Goal: Task Accomplishment & Management: Complete application form

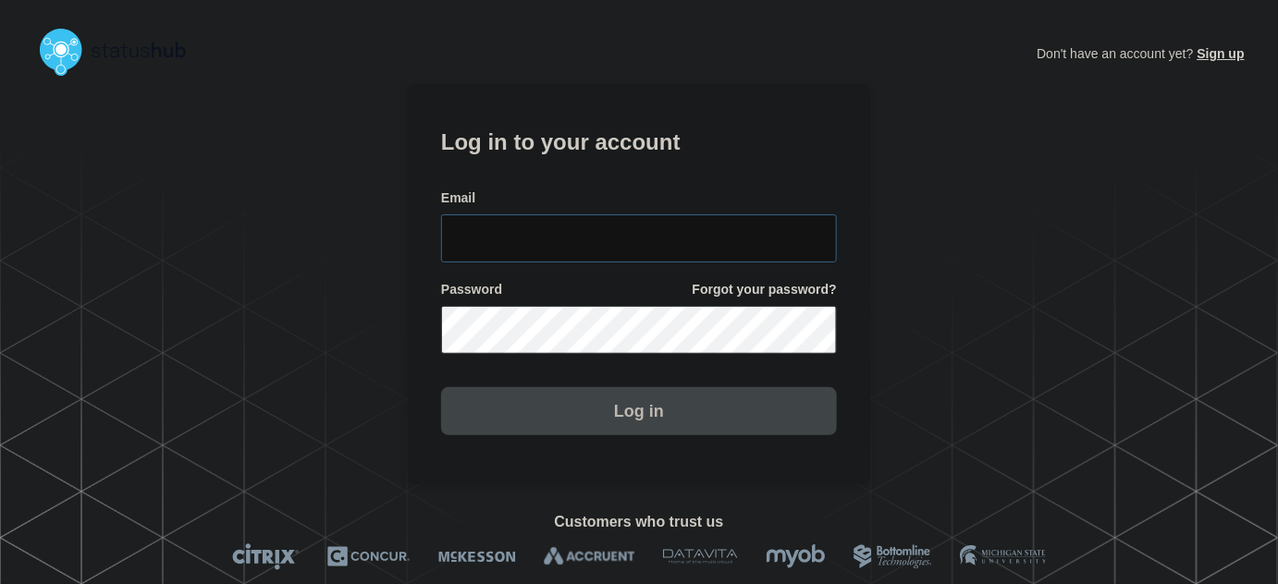
type input "tyler.wolkey@conexon.us"
drag, startPoint x: 654, startPoint y: 261, endPoint x: 648, endPoint y: 236, distance: 25.6
click at [653, 256] on input "tyler.wolkey@conexon.us" at bounding box center [639, 239] width 396 height 48
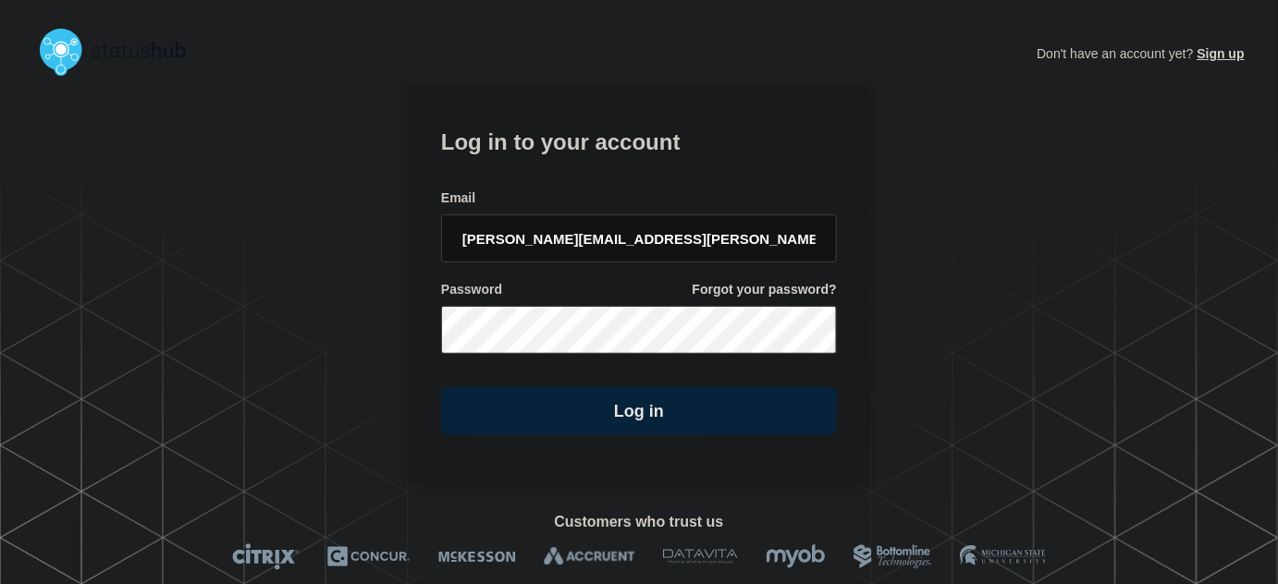
click at [636, 128] on h1 "Log in to your account" at bounding box center [639, 140] width 396 height 34
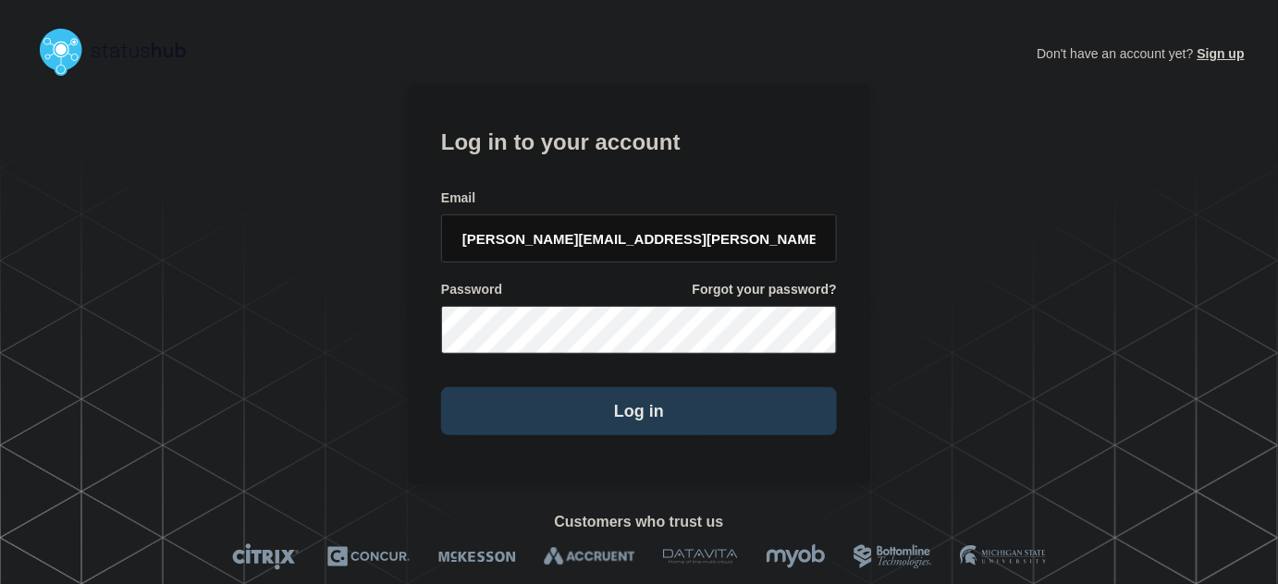
click at [644, 399] on button "Log in" at bounding box center [639, 411] width 396 height 48
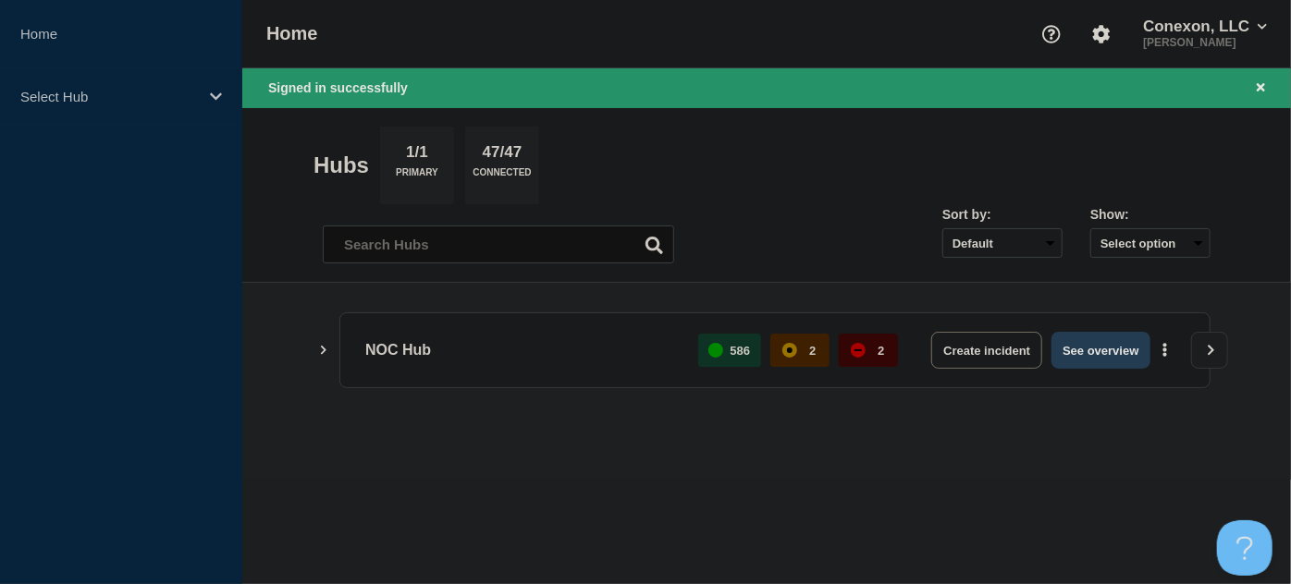
click at [1070, 342] on button "See overview" at bounding box center [1100, 350] width 98 height 37
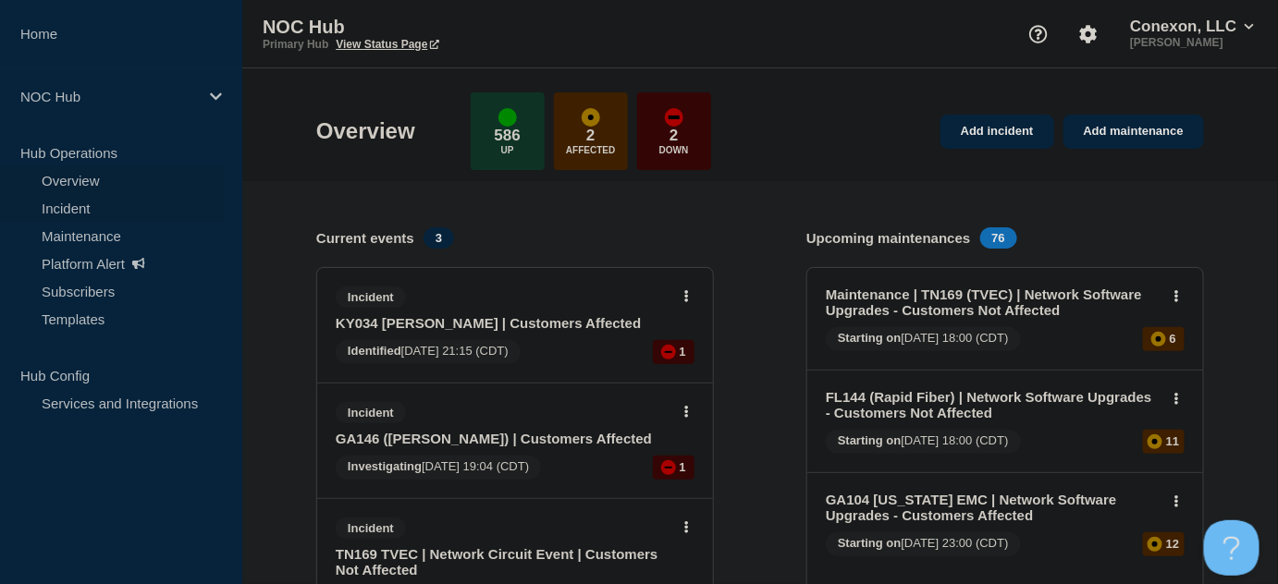
click at [55, 203] on link "Incident" at bounding box center [112, 208] width 224 height 28
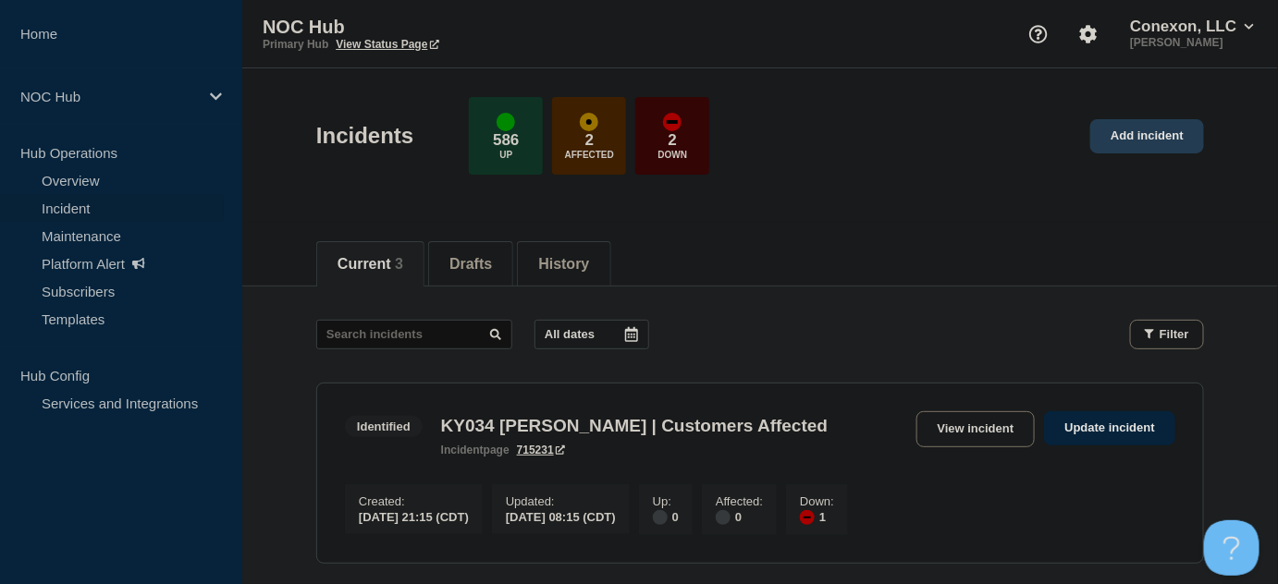
click at [1131, 132] on link "Add incident" at bounding box center [1147, 136] width 114 height 34
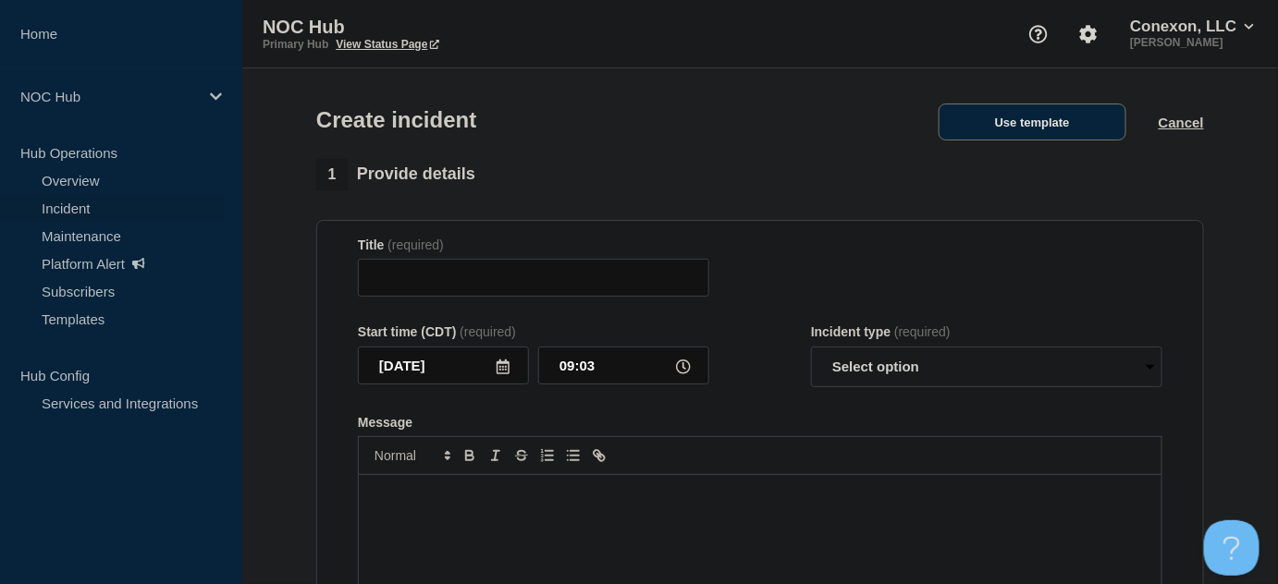
click at [1039, 112] on button "Use template" at bounding box center [1033, 122] width 188 height 37
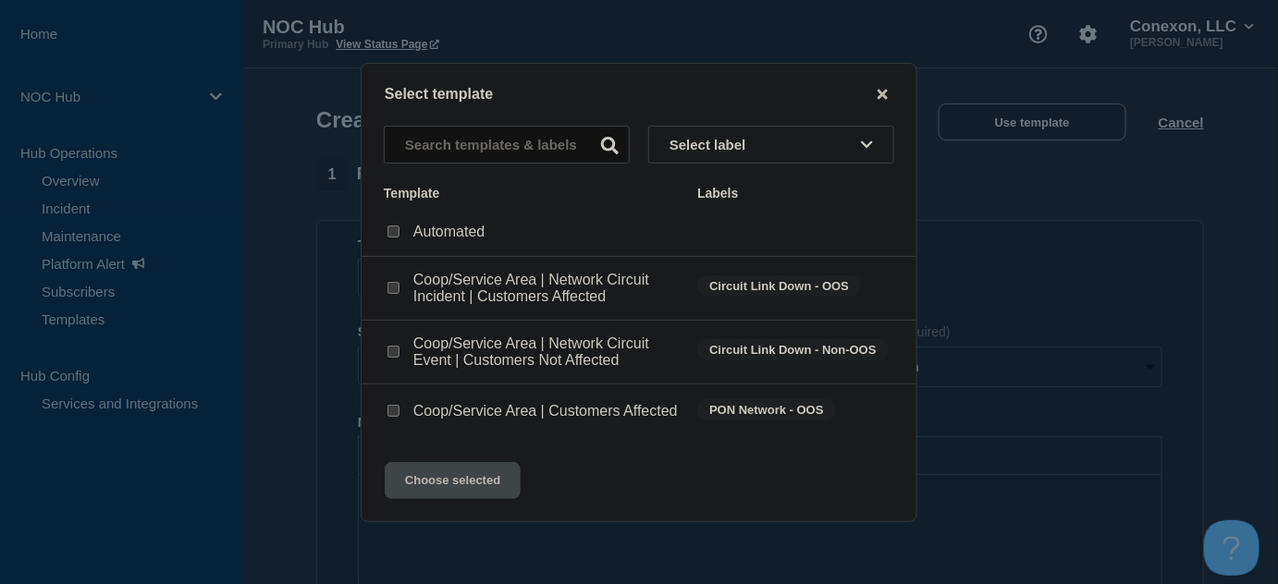
click at [392, 412] on input "Coop/Service Area | Customers Affected checkbox" at bounding box center [393, 411] width 12 height 12
checkbox input "true"
click at [441, 494] on button "Choose selected" at bounding box center [453, 480] width 136 height 37
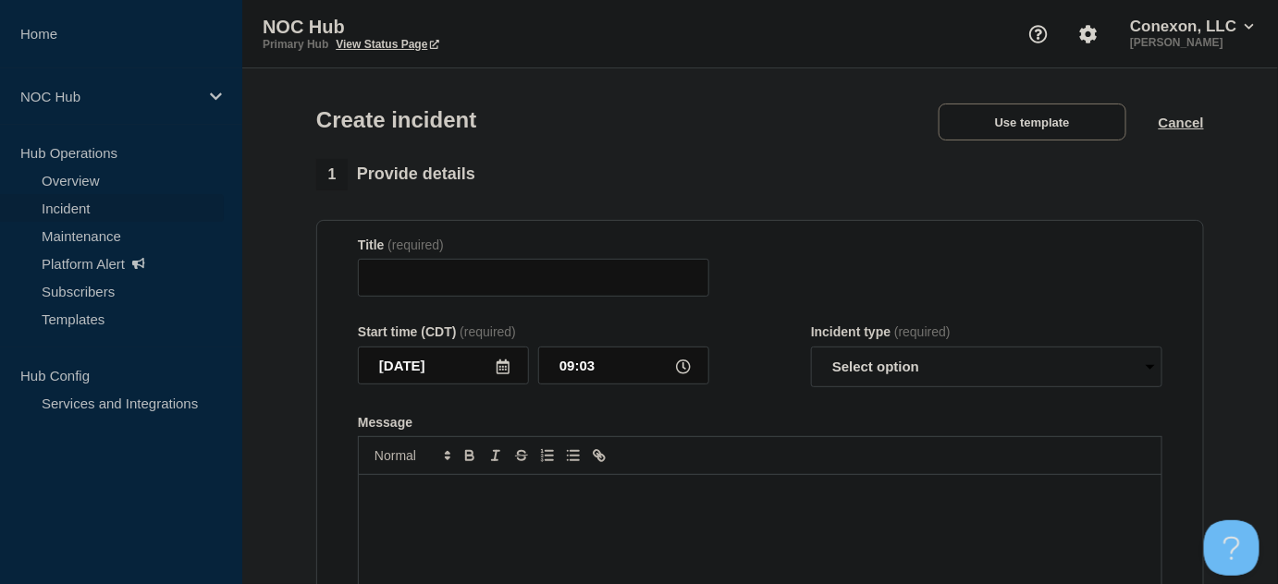
type input "Coop/Service Area | Customers Affected"
select select "investigating"
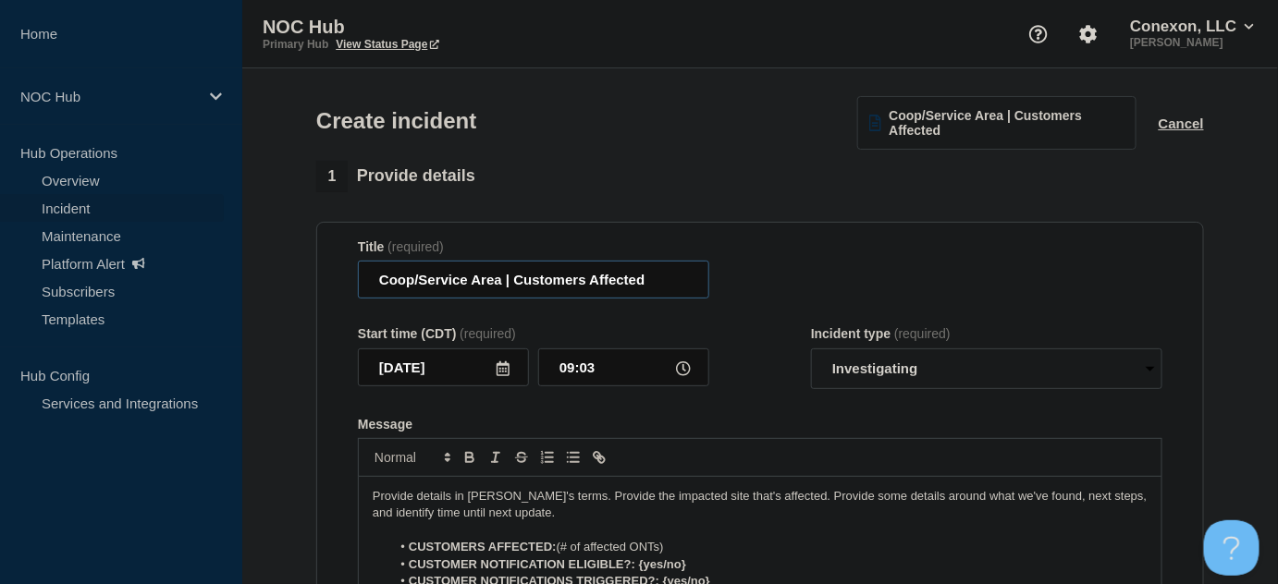
drag, startPoint x: 498, startPoint y: 277, endPoint x: 315, endPoint y: 277, distance: 183.1
click at [316, 277] on section "Title (required) Coop/Service Area | Customers Affected Start time (CDT) (requi…" at bounding box center [760, 470] width 888 height 497
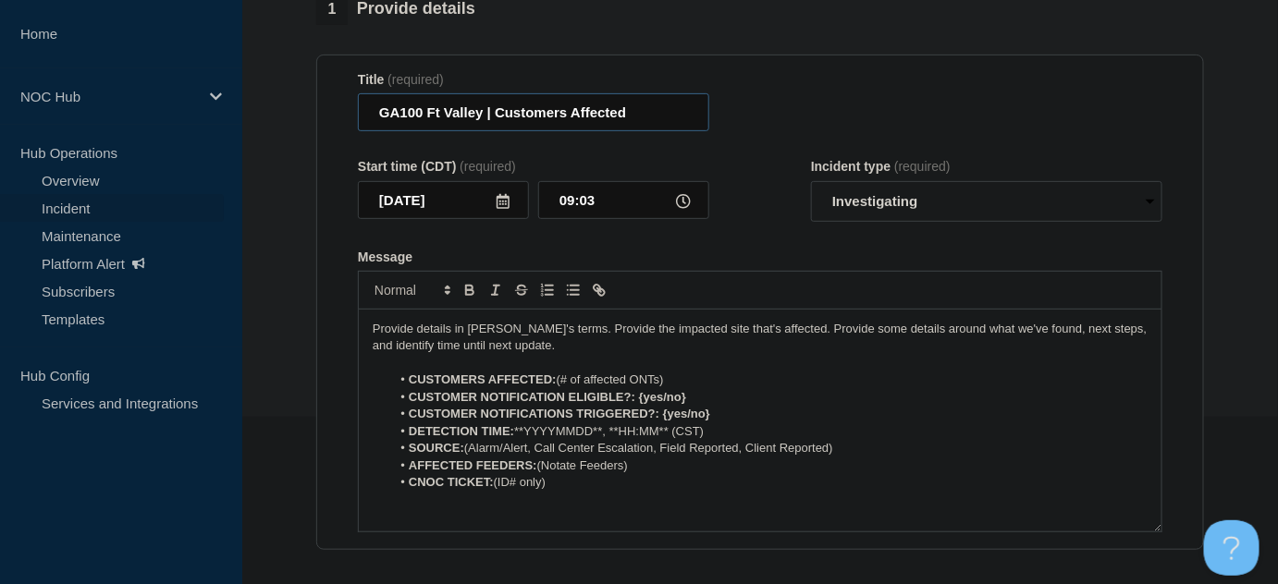
scroll to position [167, 0]
type input "GA100 Ft Valley | Customers Affected"
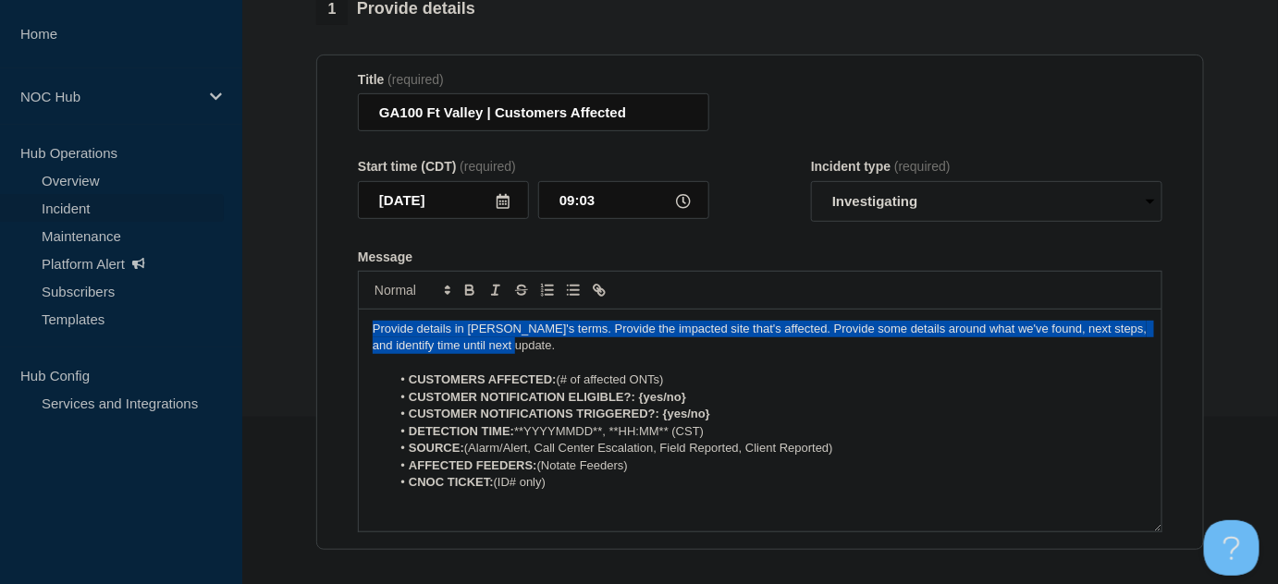
drag, startPoint x: 492, startPoint y: 341, endPoint x: 288, endPoint y: 293, distance: 210.0
click at [253, 299] on section "1 Provide details Title (required) GA100 Ft Valley | Customers Affected Start t…" at bounding box center [760, 523] width 1036 height 1059
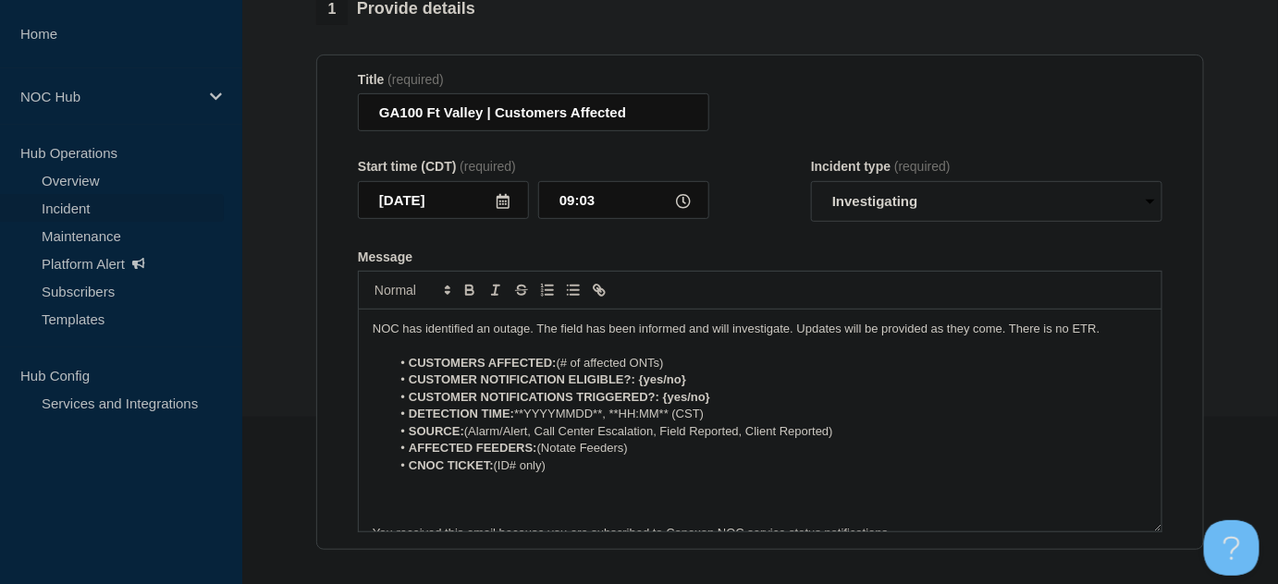
drag, startPoint x: 555, startPoint y: 362, endPoint x: 670, endPoint y: 362, distance: 115.6
click at [670, 362] on li "CUSTOMERS AFFECTED: (# of affected ONTs)" at bounding box center [769, 363] width 757 height 17
click at [603, 370] on li "CUSTOMERS AFFECTED: (# of affected ONTs)" at bounding box center [769, 363] width 757 height 17
drag, startPoint x: 674, startPoint y: 364, endPoint x: 562, endPoint y: 364, distance: 111.9
click at [562, 364] on li "CUSTOMERS AFFECTED: (# of affected ONTs)" at bounding box center [769, 363] width 757 height 17
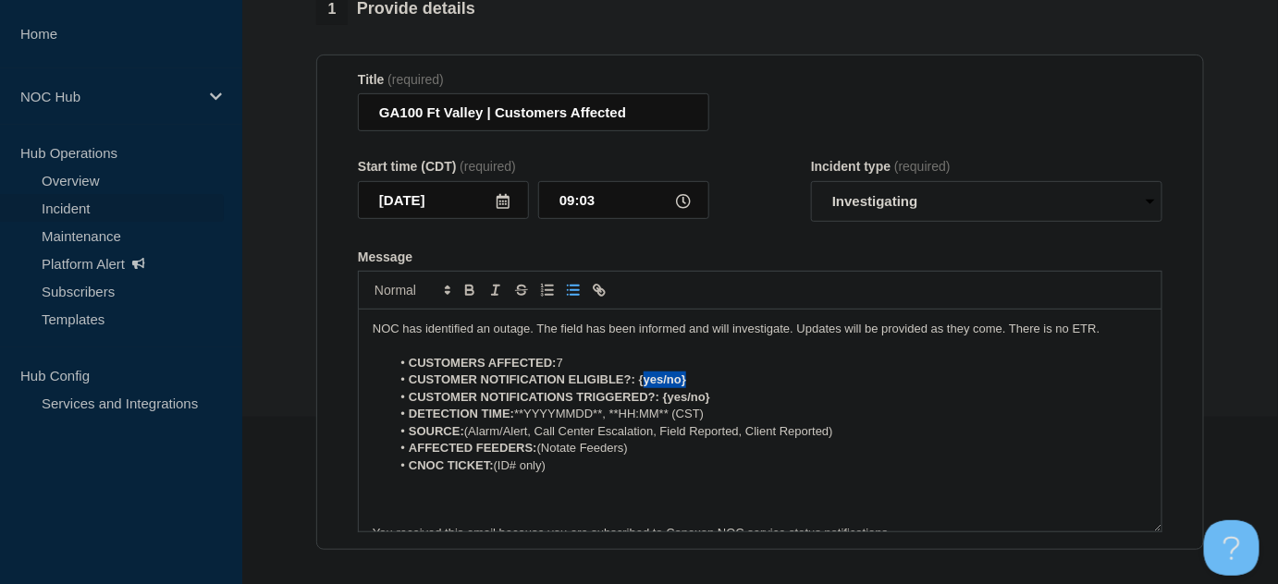
drag, startPoint x: 688, startPoint y: 381, endPoint x: 641, endPoint y: 386, distance: 47.4
click at [641, 386] on li "CUSTOMER NOTIFICATION ELIGIBLE?: {yes/no}" at bounding box center [769, 380] width 757 height 17
drag, startPoint x: 663, startPoint y: 399, endPoint x: 714, endPoint y: 401, distance: 50.9
click at [714, 401] on li "CUSTOMER NOTIFICATIONS TRIGGERED?: {yes/no}" at bounding box center [769, 397] width 757 height 17
drag, startPoint x: 718, startPoint y: 416, endPoint x: 523, endPoint y: 415, distance: 195.1
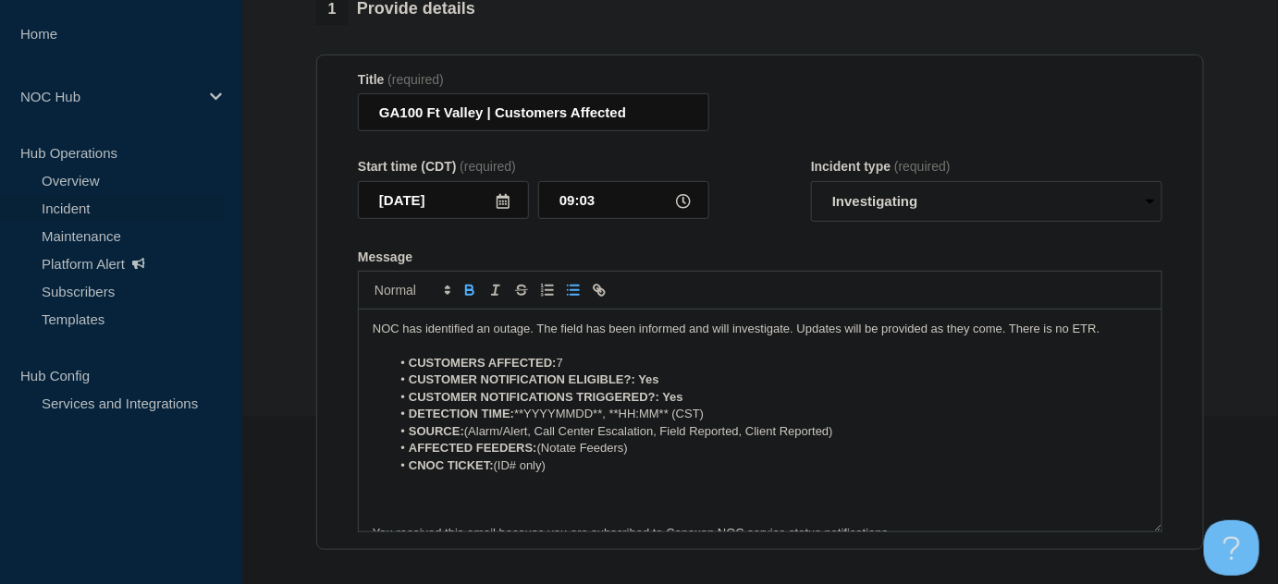
click at [523, 415] on li "DETECTION TIME: **YYYYMMDD**, **HH:MM** (CST)" at bounding box center [769, 414] width 757 height 17
drag, startPoint x: 845, startPoint y: 436, endPoint x: 516, endPoint y: 428, distance: 329.3
click at [474, 430] on li "SOURCE: (Alarm/Alert, Call Center Escalation, Field Reported, Client Reported)" at bounding box center [769, 432] width 757 height 17
drag, startPoint x: 634, startPoint y: 456, endPoint x: 542, endPoint y: 451, distance: 92.6
click at [542, 451] on li "AFFECTED FEEDERS: (Notate Feeders)" at bounding box center [769, 448] width 757 height 17
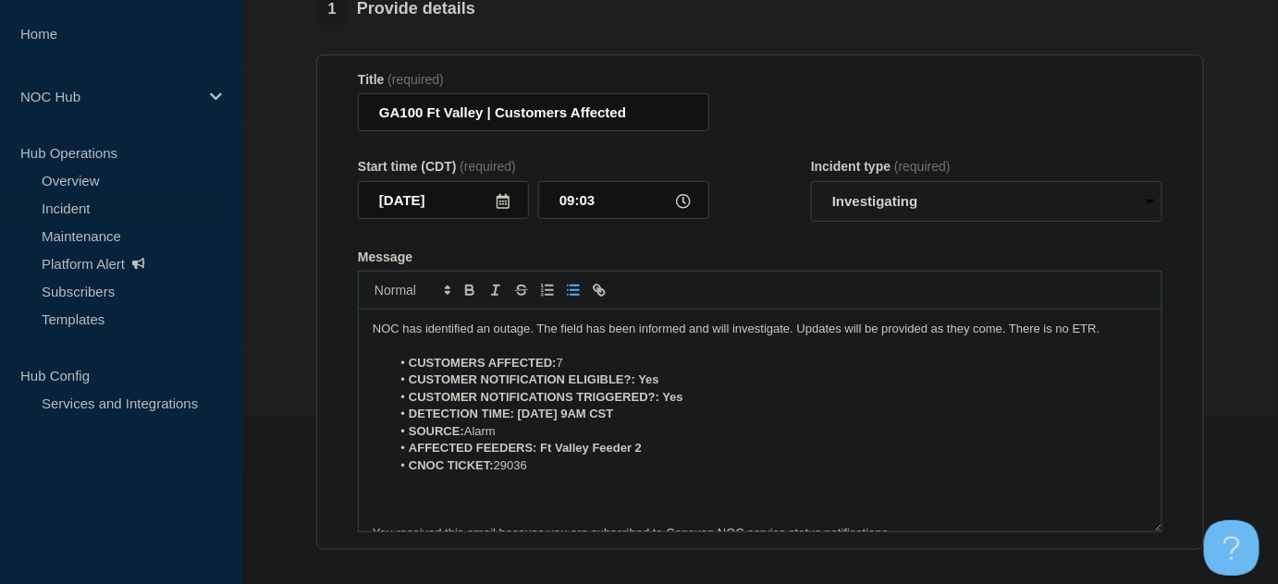
drag, startPoint x: 492, startPoint y: 451, endPoint x: 276, endPoint y: 320, distance: 253.1
click at [276, 320] on section "1 Provide details Title (required) GA100 Ft Valley | Customers Affected Start t…" at bounding box center [760, 523] width 1036 height 1059
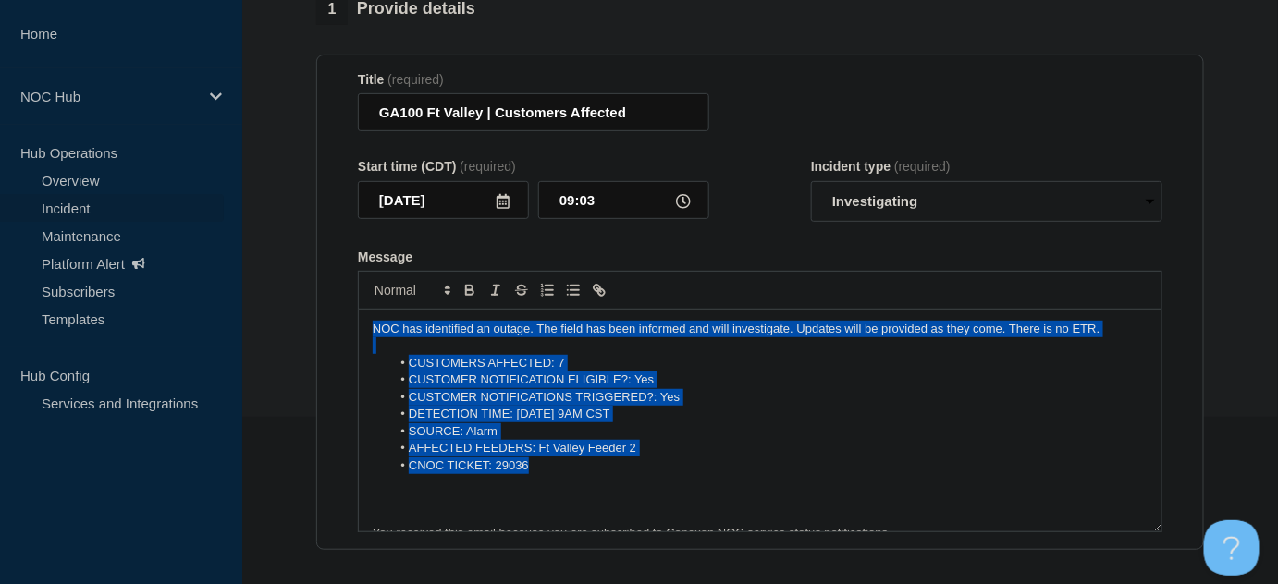
click at [511, 377] on li "CUSTOMER NOTIFICATION ELIGIBLE?: Yes" at bounding box center [769, 380] width 757 height 17
click at [522, 429] on li "SOURCE: Alarm" at bounding box center [769, 432] width 757 height 17
click at [486, 411] on li "DETECTION TIME: 09/14/25 9AM CST" at bounding box center [769, 414] width 757 height 17
drag, startPoint x: 486, startPoint y: 411, endPoint x: 454, endPoint y: 373, distance: 49.3
click at [483, 409] on li "DETECTION TIME: 09/14/25 9AM CST" at bounding box center [769, 414] width 757 height 17
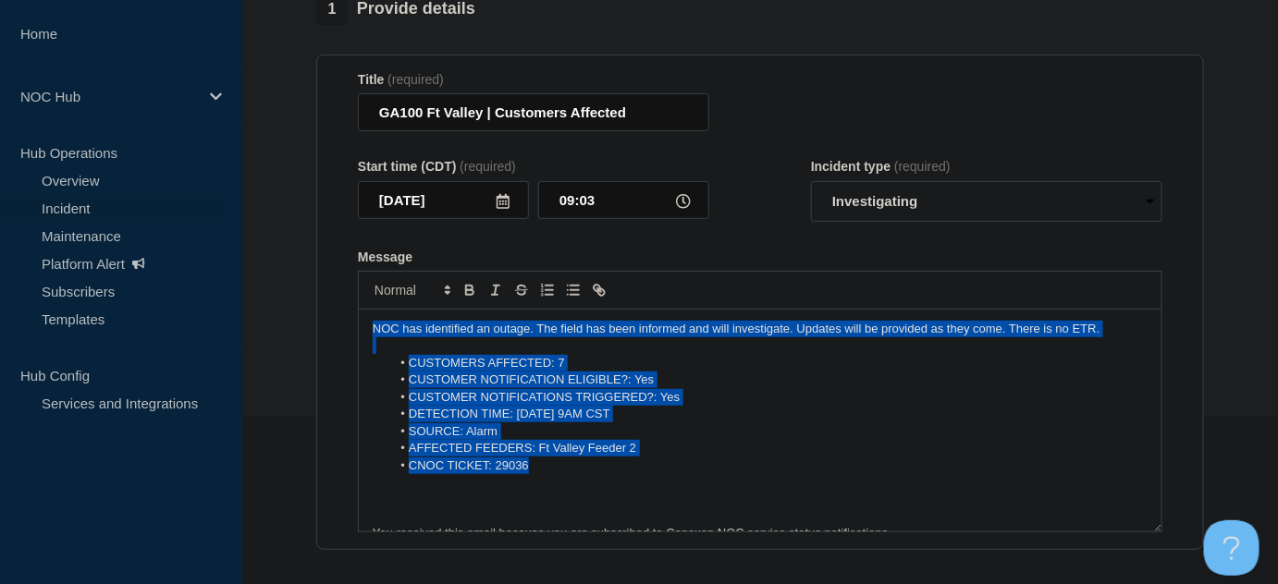
click at [454, 373] on li "CUSTOMER NOTIFICATION ELIGIBLE?: Yes" at bounding box center [769, 380] width 757 height 17
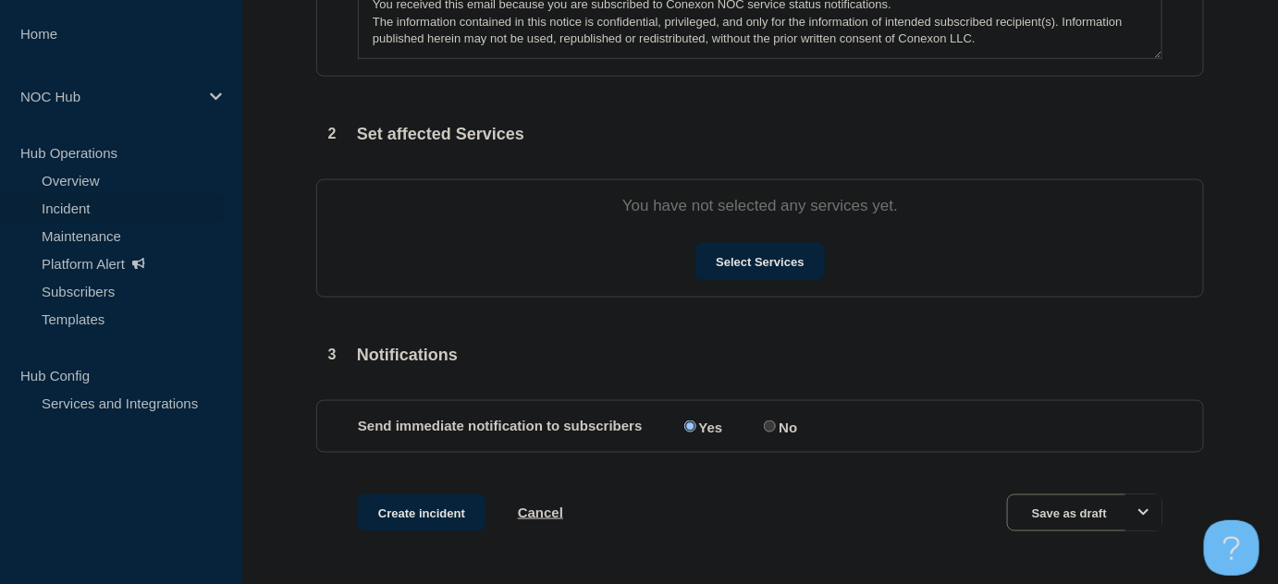
scroll to position [672, 0]
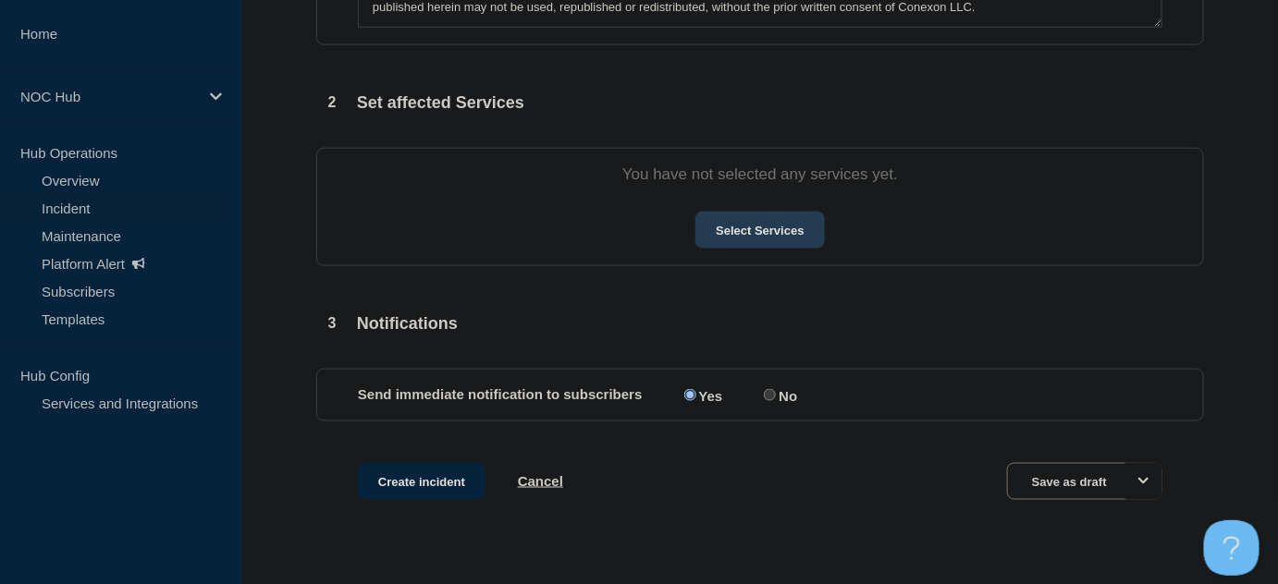
click at [726, 231] on button "Select Services" at bounding box center [759, 230] width 129 height 37
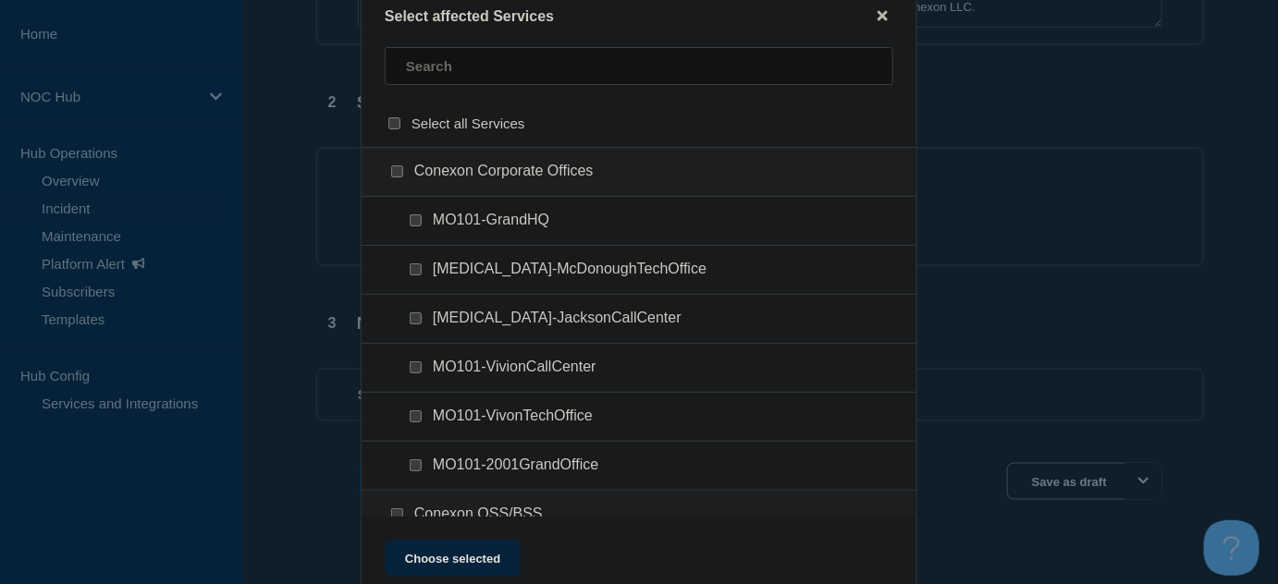
click at [569, 97] on div at bounding box center [639, 73] width 555 height 53
click at [560, 77] on input "text" at bounding box center [639, 66] width 509 height 38
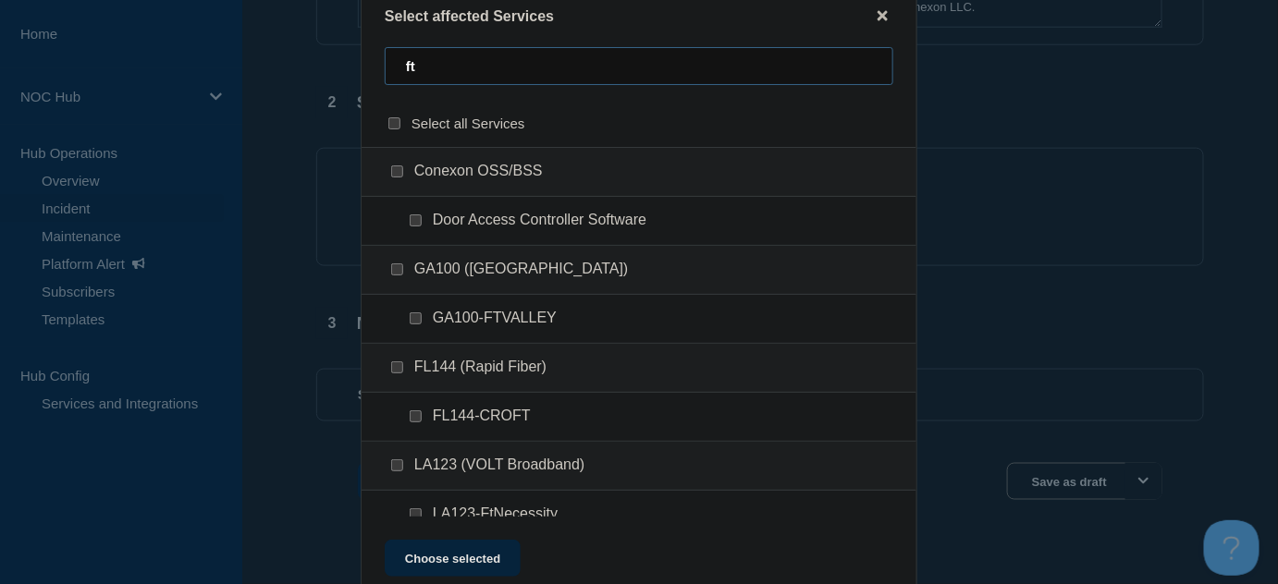
type input "ft"
click at [412, 319] on input "GA100-FTVALLEY checkbox" at bounding box center [416, 319] width 12 height 12
checkbox input "true"
click at [478, 566] on button "Choose selected" at bounding box center [453, 558] width 136 height 37
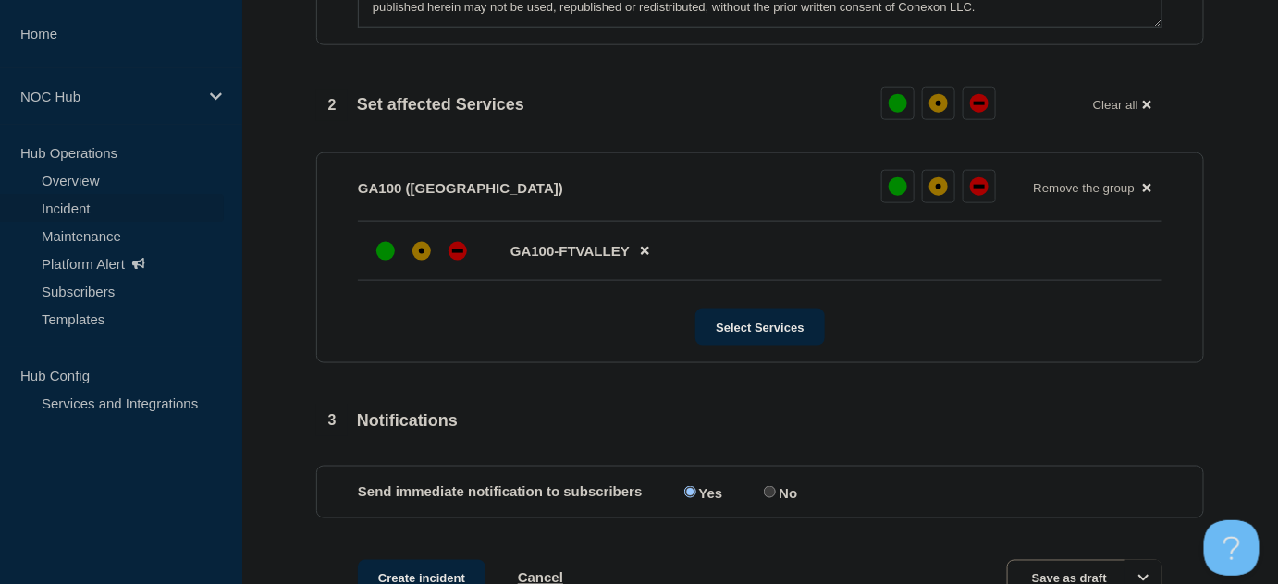
drag, startPoint x: 459, startPoint y: 254, endPoint x: 438, endPoint y: 322, distance: 70.5
click at [459, 253] on div "down" at bounding box center [457, 252] width 11 height 4
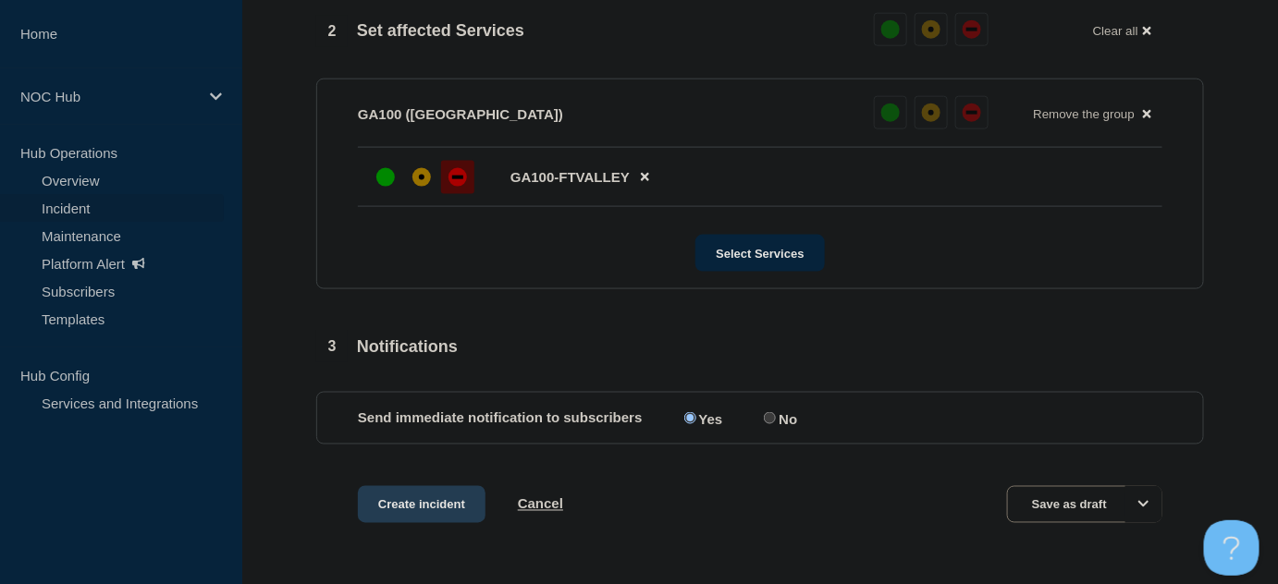
scroll to position [808, 0]
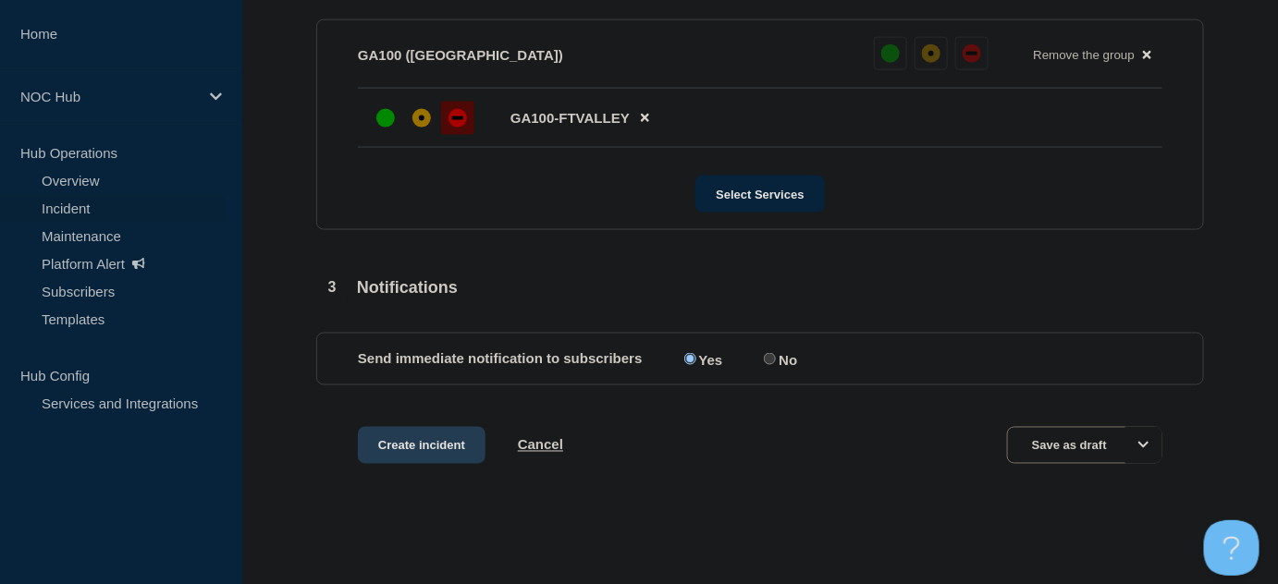
click at [423, 434] on button "Create incident" at bounding box center [422, 445] width 128 height 37
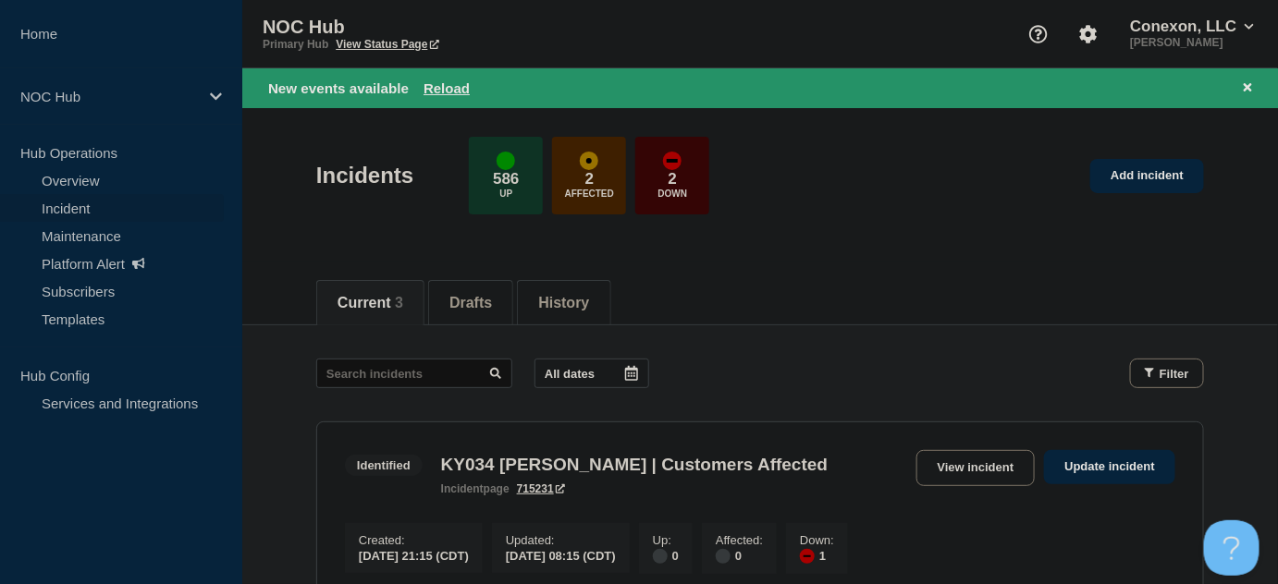
click at [332, 222] on div "Incidents 586 Up 2 Affected 2 Down Add incident" at bounding box center [760, 169] width 929 height 113
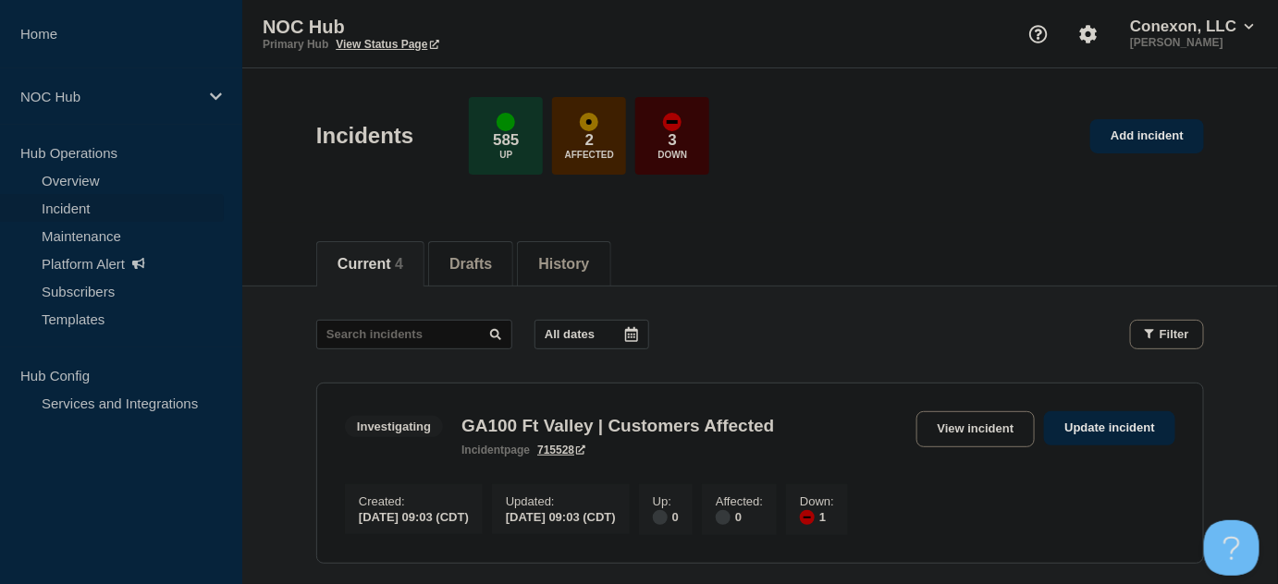
drag, startPoint x: 981, startPoint y: 435, endPoint x: 835, endPoint y: 367, distance: 161.0
click at [981, 433] on link "View incident" at bounding box center [975, 430] width 119 height 36
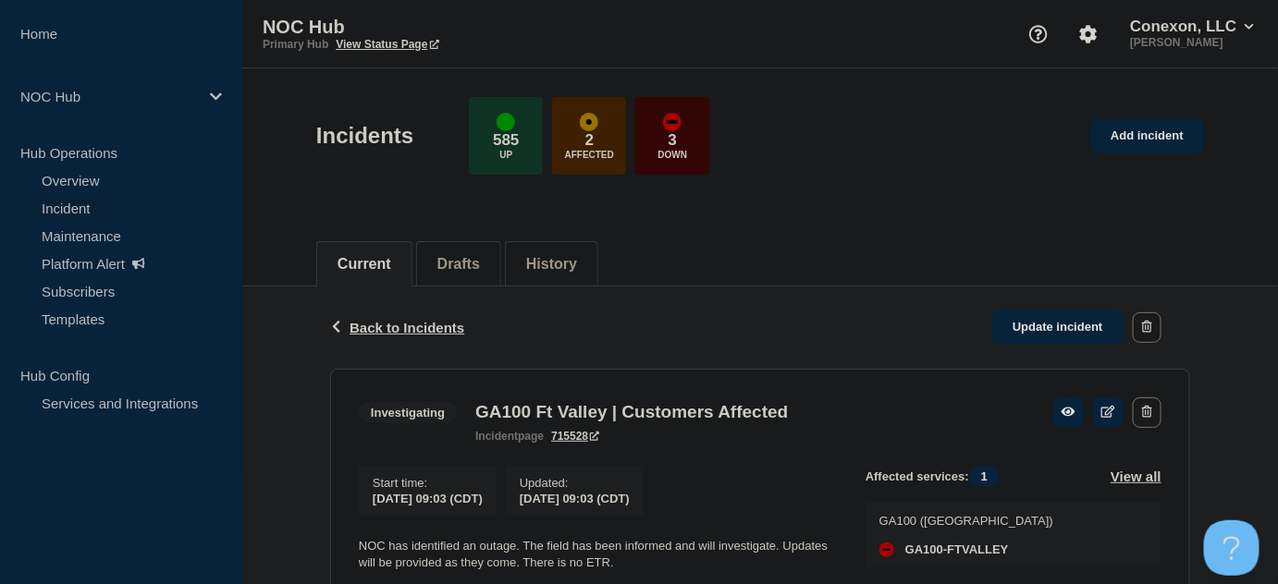
click at [630, 484] on p "Updated :" at bounding box center [575, 483] width 110 height 14
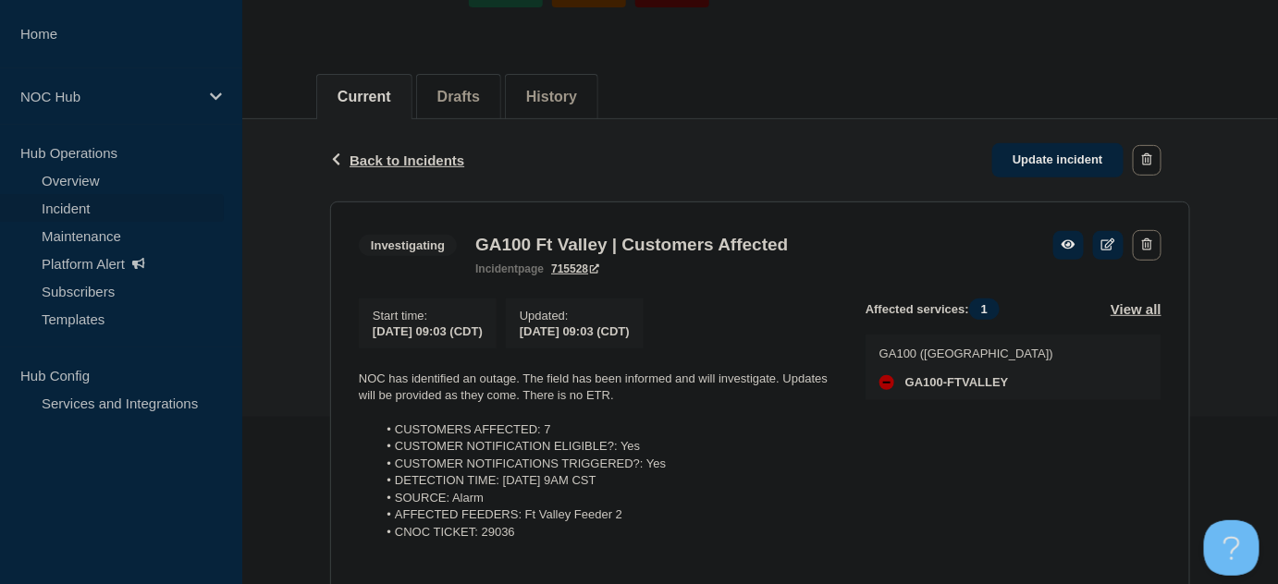
scroll to position [167, 0]
drag, startPoint x: 612, startPoint y: 400, endPoint x: 315, endPoint y: 374, distance: 298.1
click at [315, 374] on div "Back Back to Incidents Update incident Investigating GA100 Ft Valley | Customer…" at bounding box center [760, 426] width 1036 height 615
copy p "NOC has identified an outage. The field has been informed and will investigate.…"
click at [530, 428] on li "CUSTOMERS AFFECTED: 7" at bounding box center [607, 430] width 460 height 17
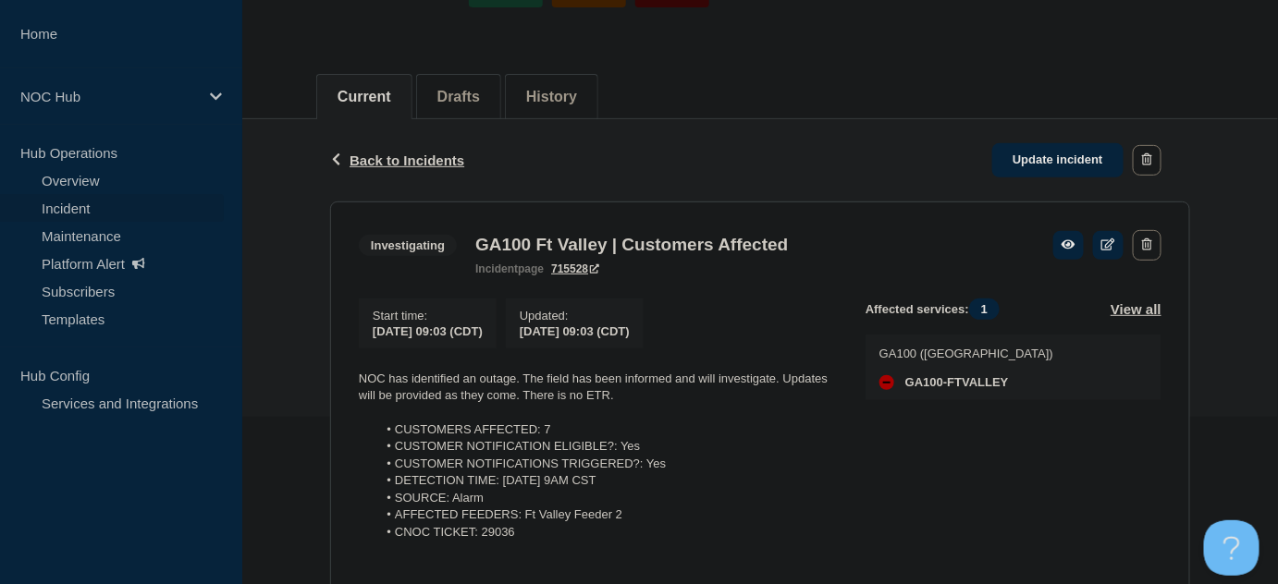
click at [400, 156] on span "Back to Incidents" at bounding box center [407, 161] width 115 height 16
